Goal: Task Accomplishment & Management: Complete application form

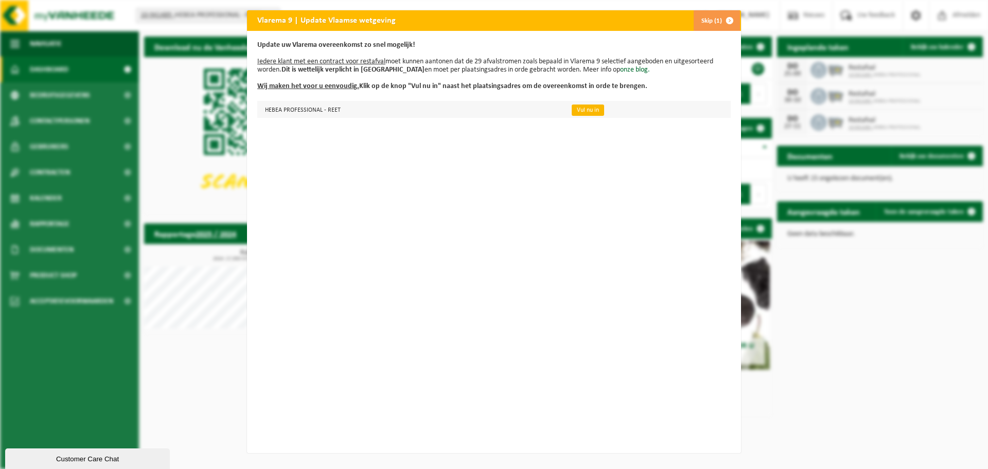
click at [572, 113] on link "Vul nu in" at bounding box center [588, 109] width 32 height 11
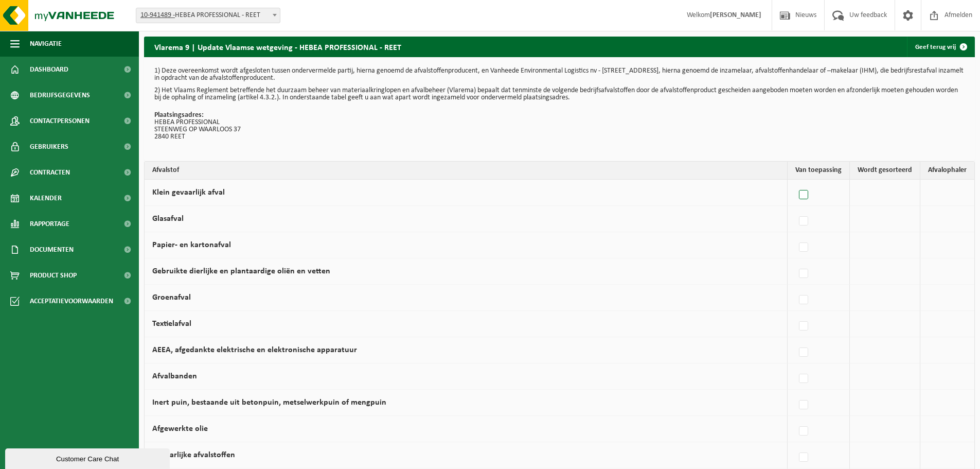
click at [805, 192] on label at bounding box center [804, 194] width 14 height 15
click at [795, 182] on input "Klein gevaarlijk afval" at bounding box center [795, 182] width 1 height 1
checkbox input "true"
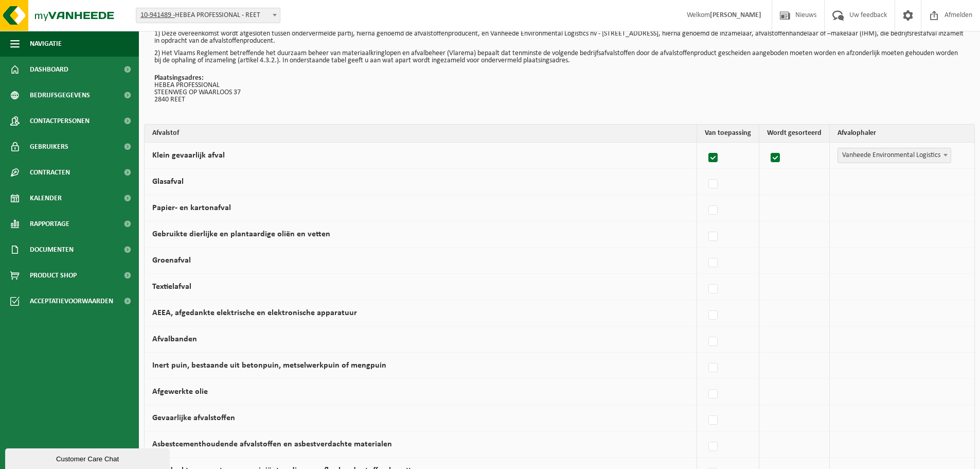
scroll to position [51, 0]
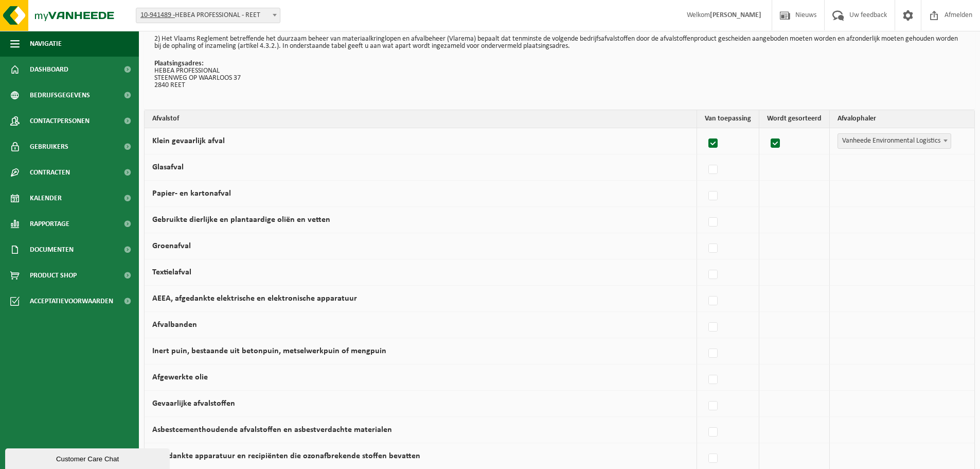
click at [710, 140] on label at bounding box center [713, 143] width 14 height 15
click at [705, 131] on input "Klein gevaarlijk afval" at bounding box center [704, 130] width 1 height 1
checkbox input "false"
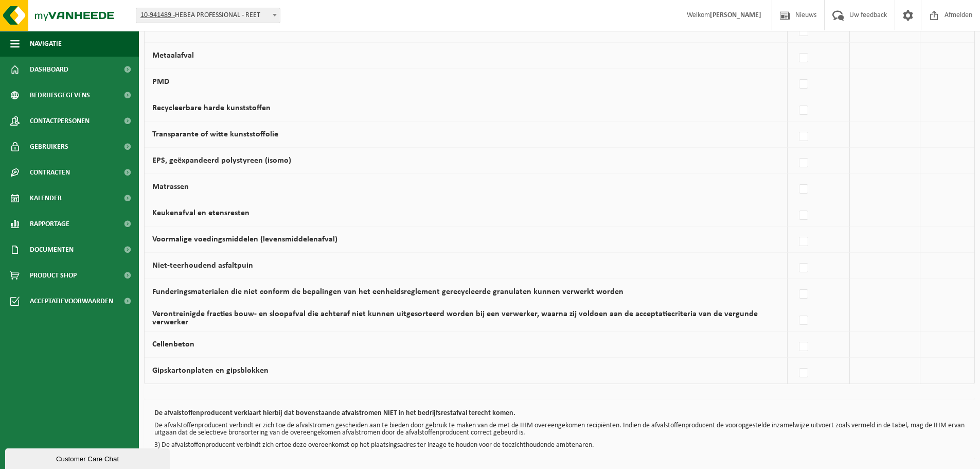
scroll to position [598, 0]
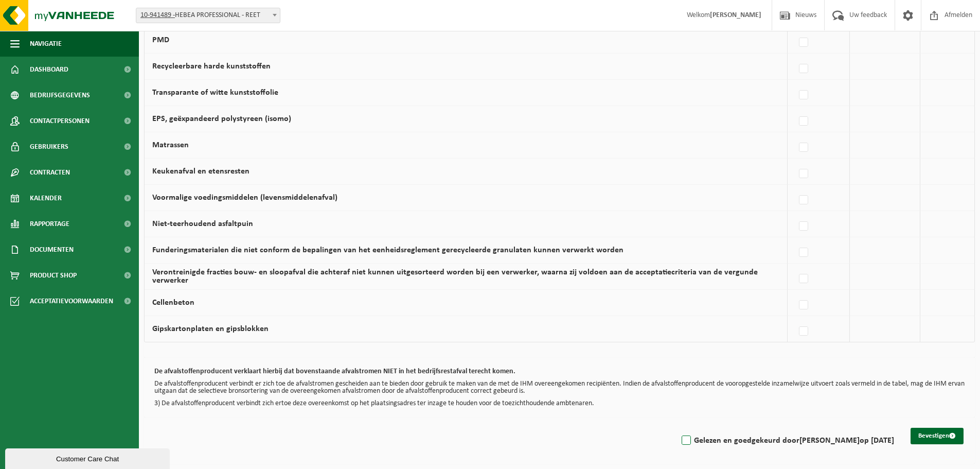
click at [682, 441] on label "Gelezen en goedgekeurd door [PERSON_NAME] op [DATE]" at bounding box center [787, 440] width 215 height 15
click at [678, 427] on input "Gelezen en goedgekeurd door [PERSON_NAME] op [DATE]" at bounding box center [677, 427] width 1 height 1
checkbox input "true"
click at [946, 440] on button "Bevestigen" at bounding box center [937, 435] width 53 height 16
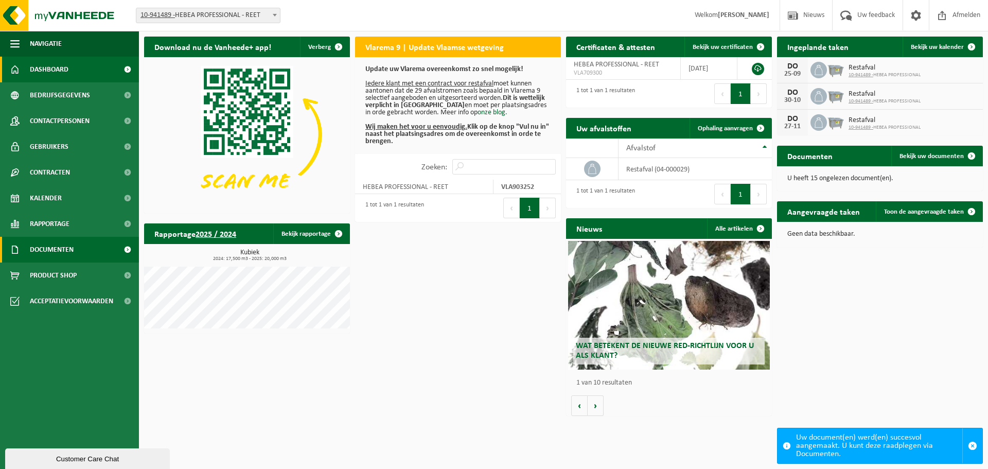
click at [84, 254] on link "Documenten" at bounding box center [69, 250] width 139 height 26
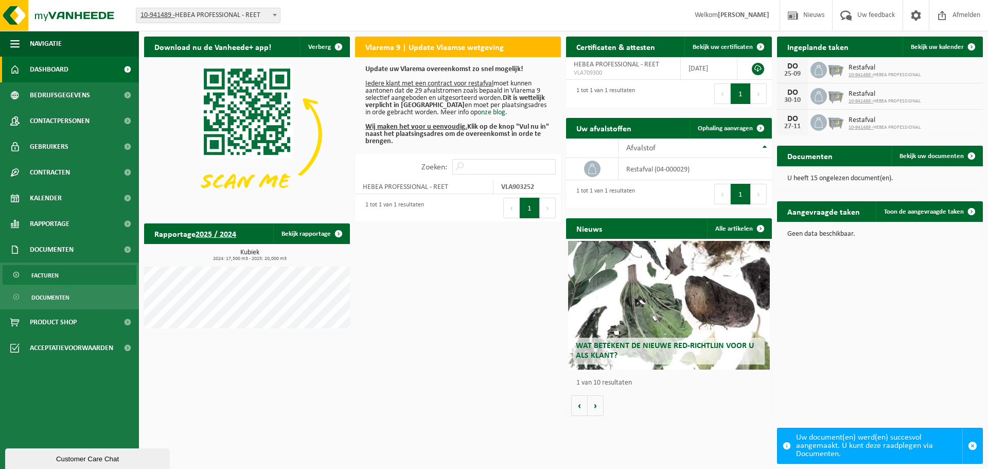
click at [60, 273] on link "Facturen" at bounding box center [70, 275] width 134 height 20
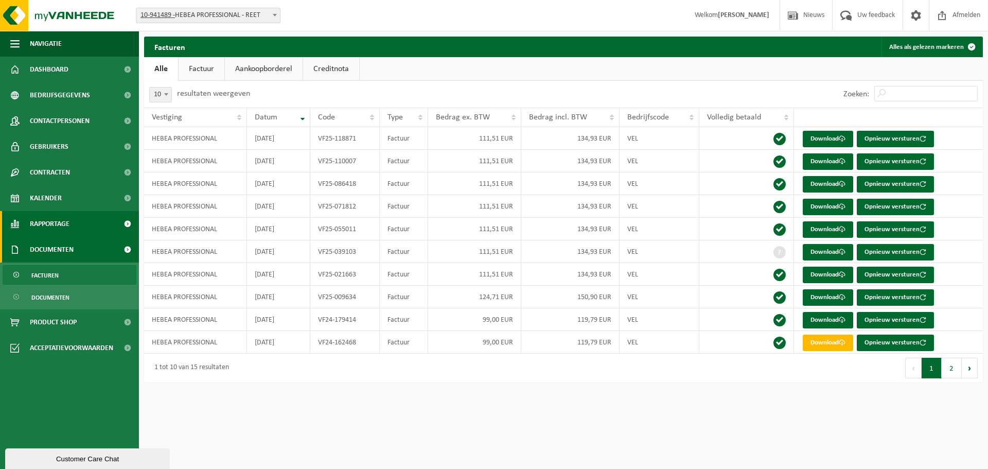
click at [44, 222] on span "Rapportage" at bounding box center [50, 224] width 40 height 26
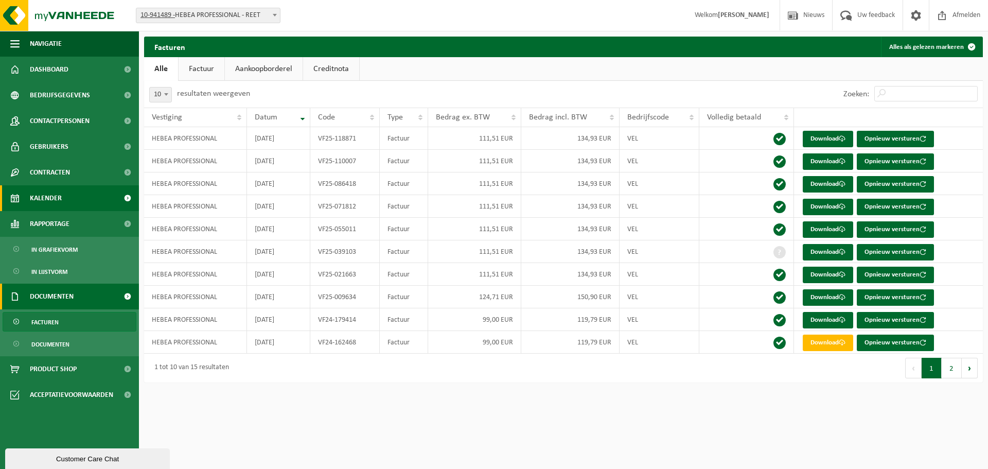
click at [37, 201] on span "Kalender" at bounding box center [46, 198] width 32 height 26
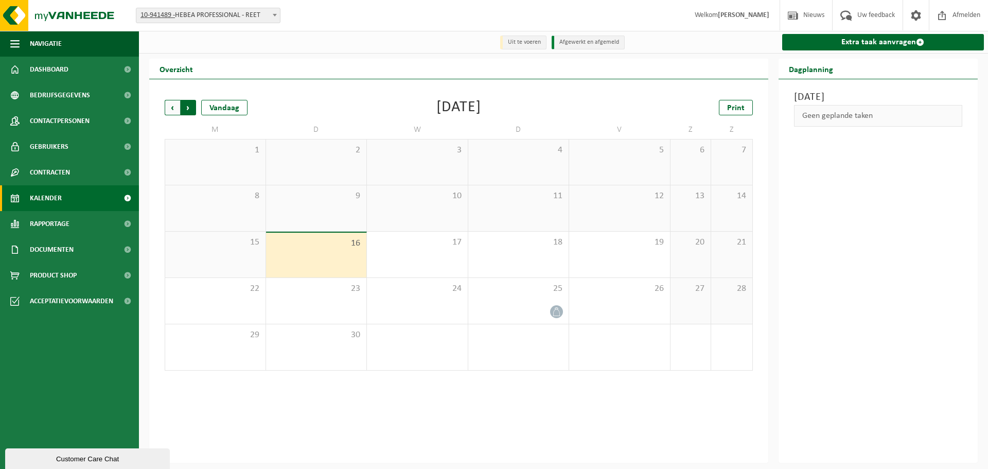
click at [169, 110] on span "Vorige" at bounding box center [172, 107] width 15 height 15
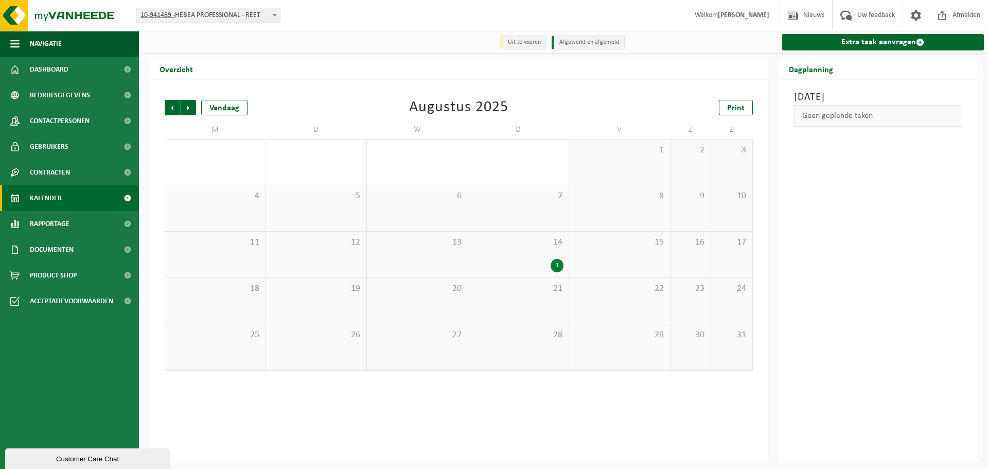
click at [169, 110] on span "Vorige" at bounding box center [172, 107] width 15 height 15
click at [556, 360] on div "1" at bounding box center [556, 357] width 13 height 13
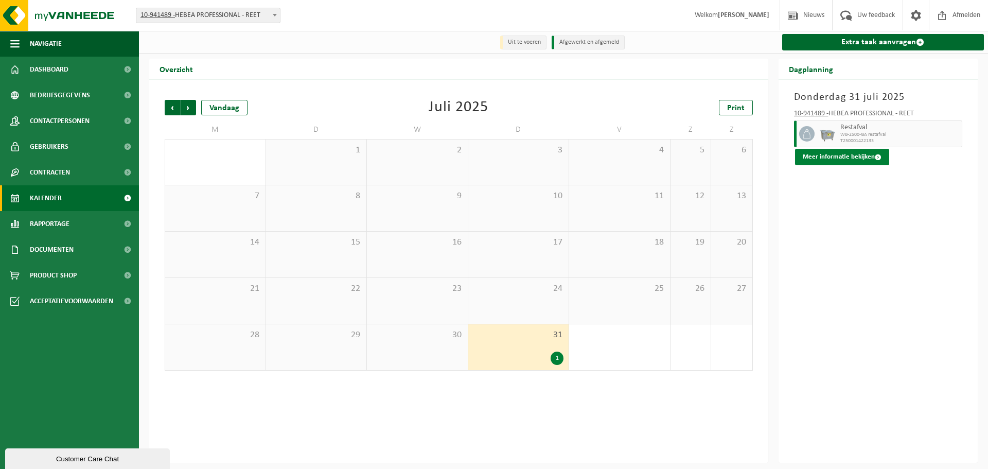
click at [863, 153] on button "Meer informatie bekijken" at bounding box center [842, 157] width 94 height 16
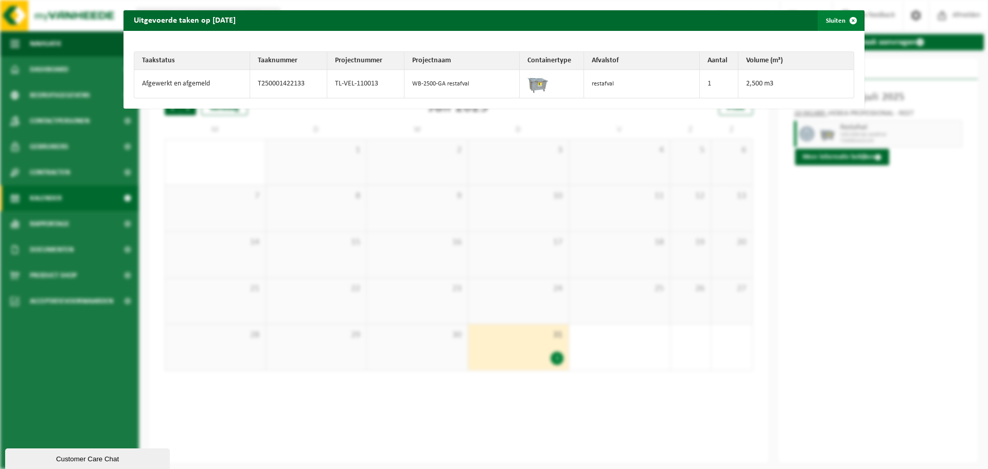
click at [845, 24] on span "button" at bounding box center [853, 20] width 21 height 21
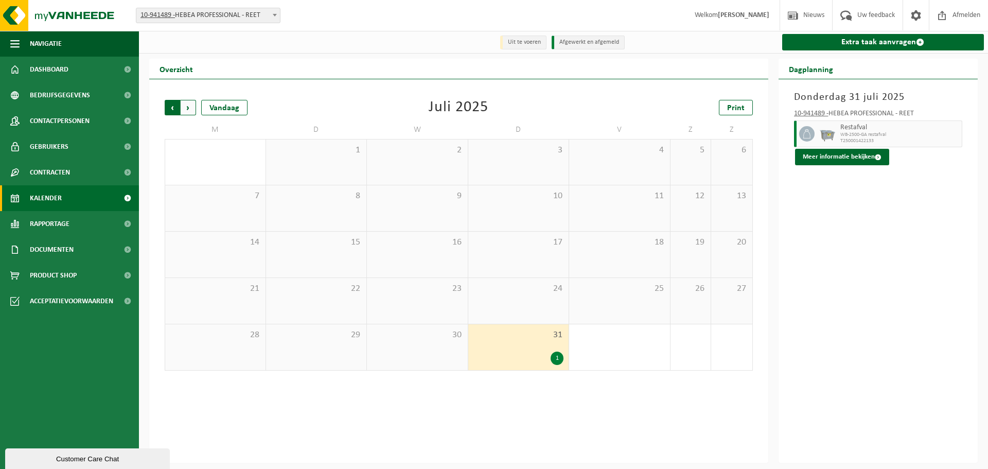
click at [185, 109] on span "Volgende" at bounding box center [188, 107] width 15 height 15
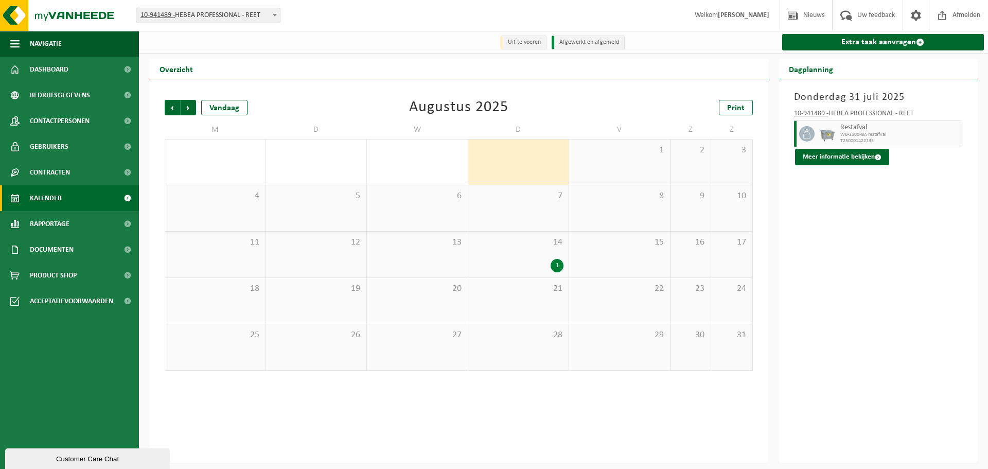
click at [558, 265] on div "1" at bounding box center [556, 265] width 13 height 13
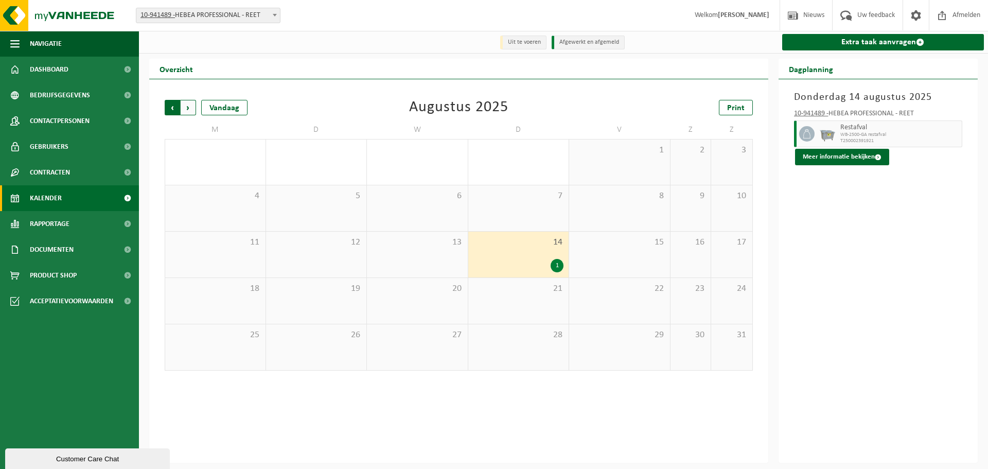
click at [193, 109] on span "Volgende" at bounding box center [188, 107] width 15 height 15
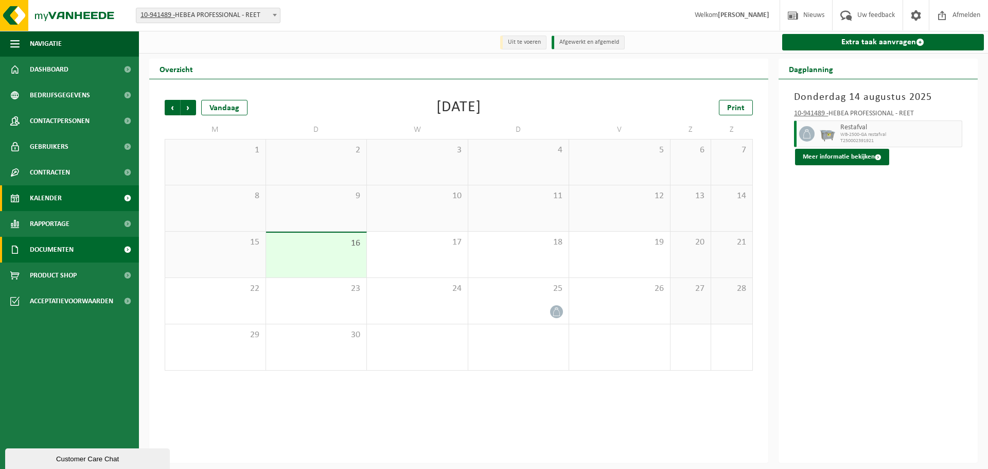
click at [55, 241] on span "Documenten" at bounding box center [52, 250] width 44 height 26
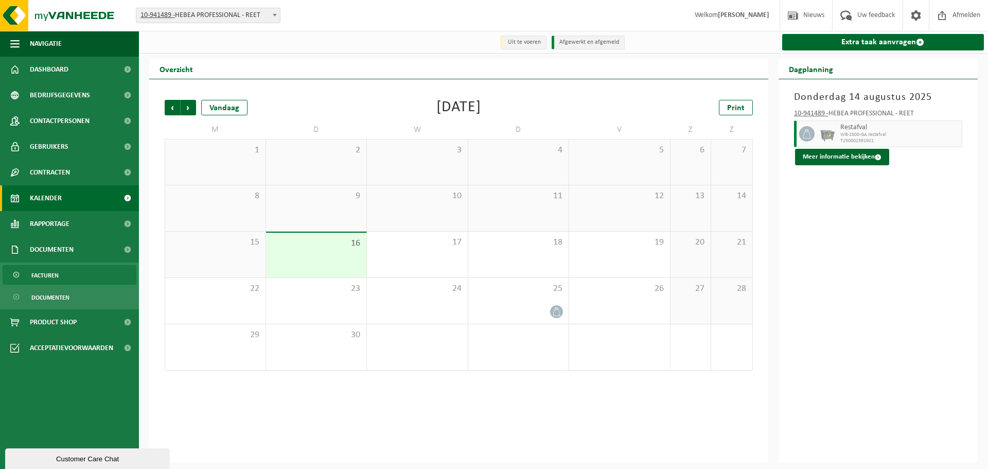
click at [61, 273] on link "Facturen" at bounding box center [70, 275] width 134 height 20
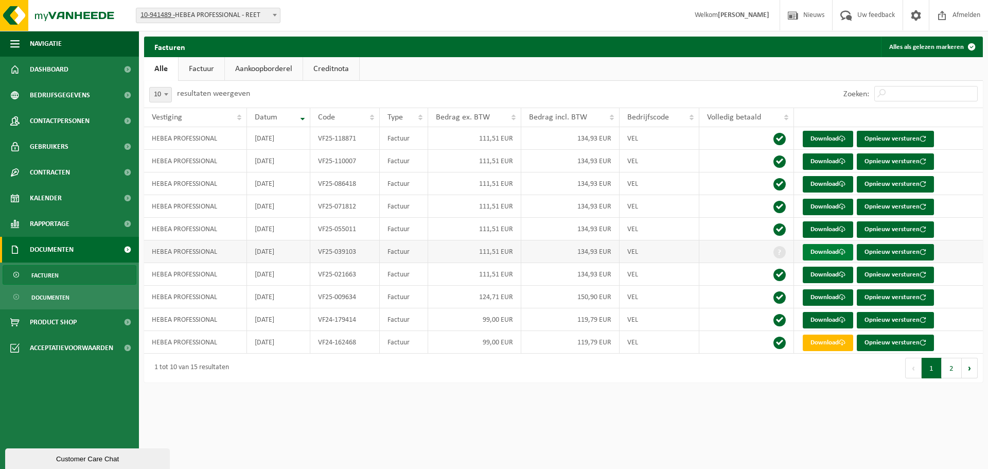
click at [826, 252] on link "Download" at bounding box center [828, 252] width 50 height 16
